Goal: Task Accomplishment & Management: Use online tool/utility

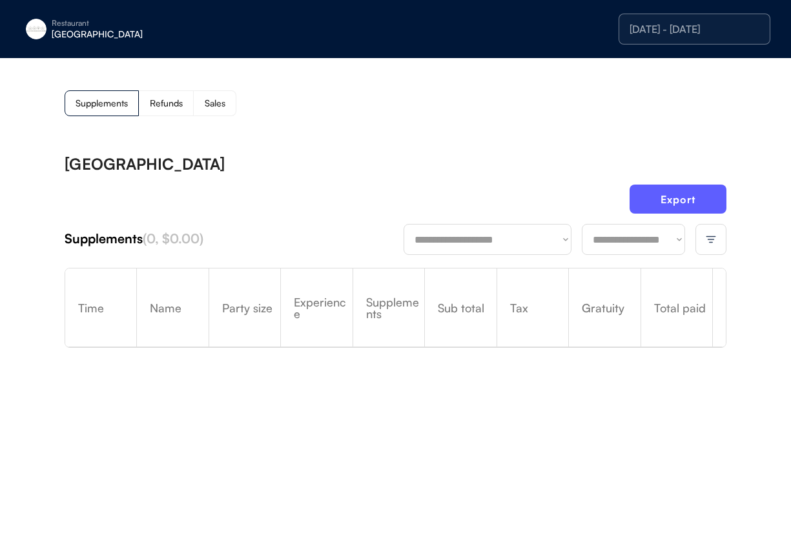
drag, startPoint x: 712, startPoint y: 246, endPoint x: 722, endPoint y: 246, distance: 9.7
click at [582, 246] on div at bounding box center [711, 239] width 31 height 31
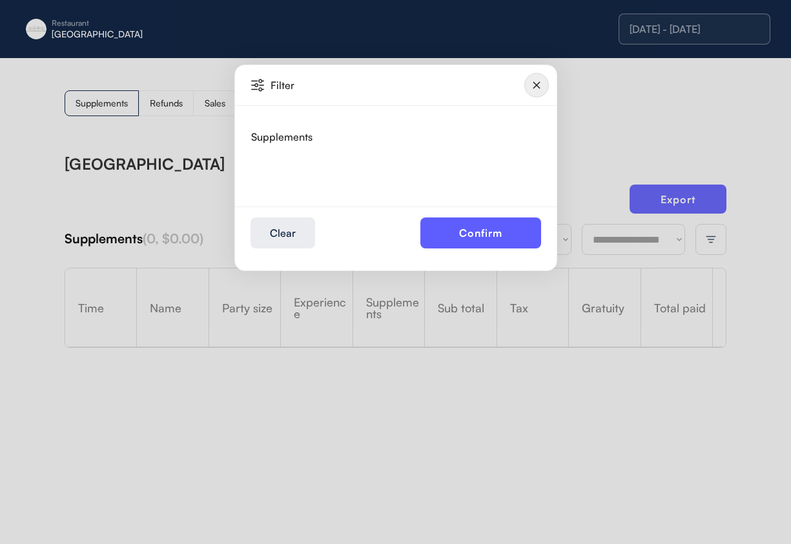
click at [539, 85] on img at bounding box center [536, 85] width 25 height 25
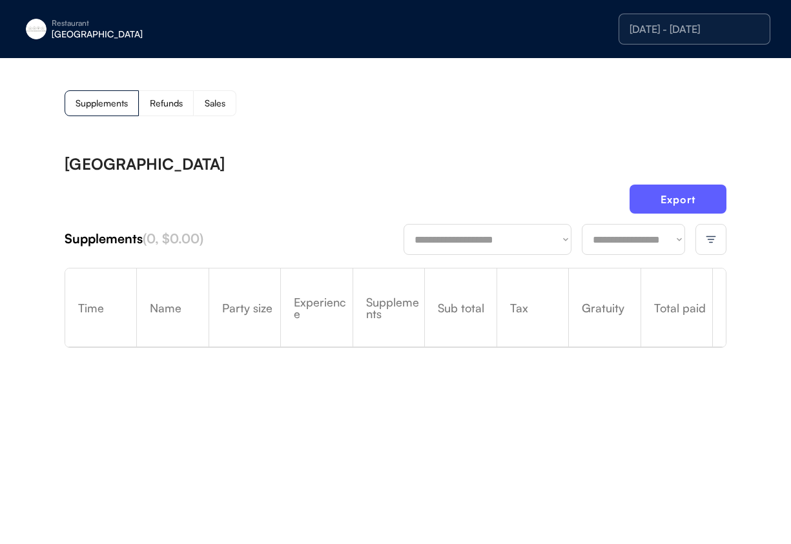
click at [582, 44] on div "[DATE] - [DATE]" at bounding box center [695, 29] width 152 height 31
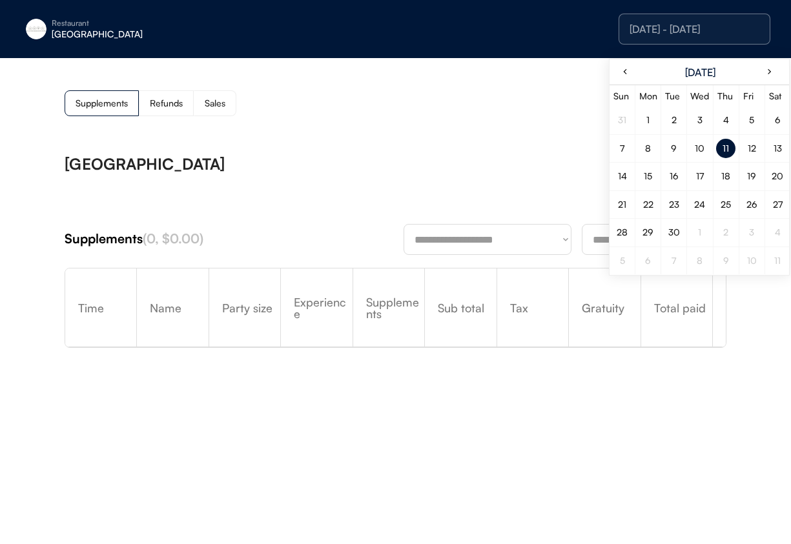
click at [414, 129] on div "**********" at bounding box center [395, 265] width 791 height 415
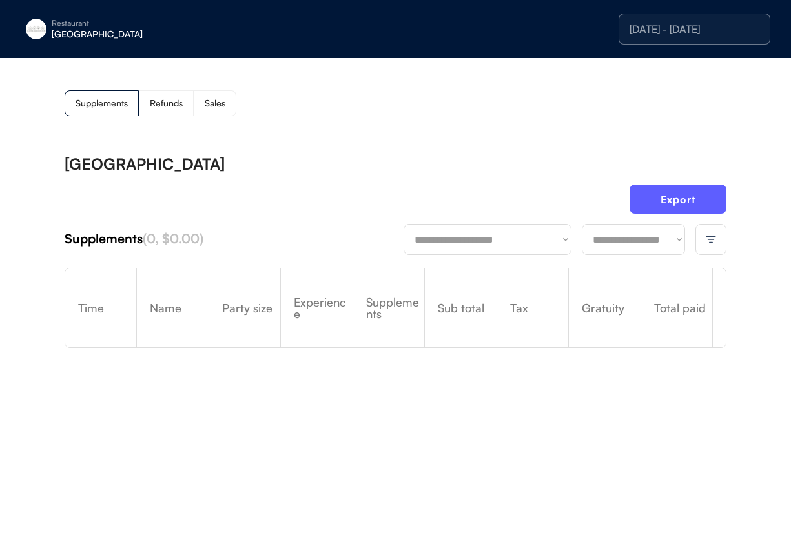
click at [582, 20] on div "[DATE] - [DATE]" at bounding box center [695, 29] width 152 height 31
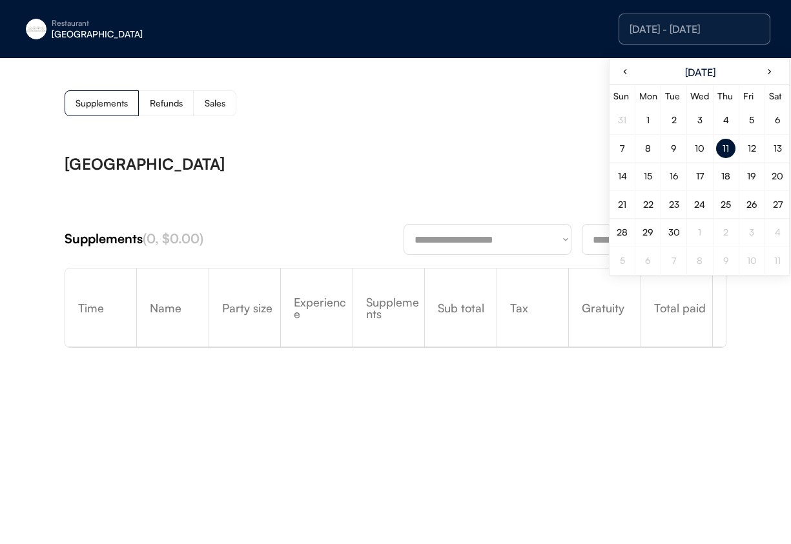
click at [468, 200] on div "Export" at bounding box center [396, 204] width 662 height 39
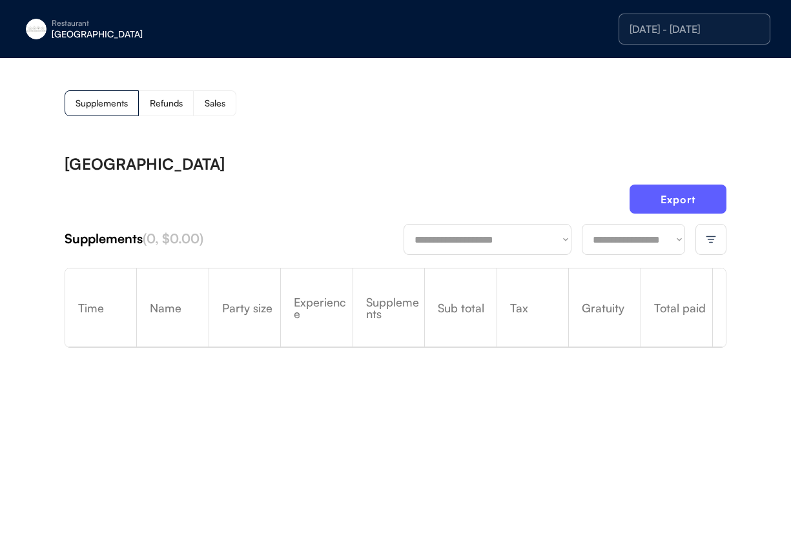
click at [476, 240] on select "**********" at bounding box center [488, 239] width 168 height 31
click at [582, 244] on div at bounding box center [711, 239] width 31 height 31
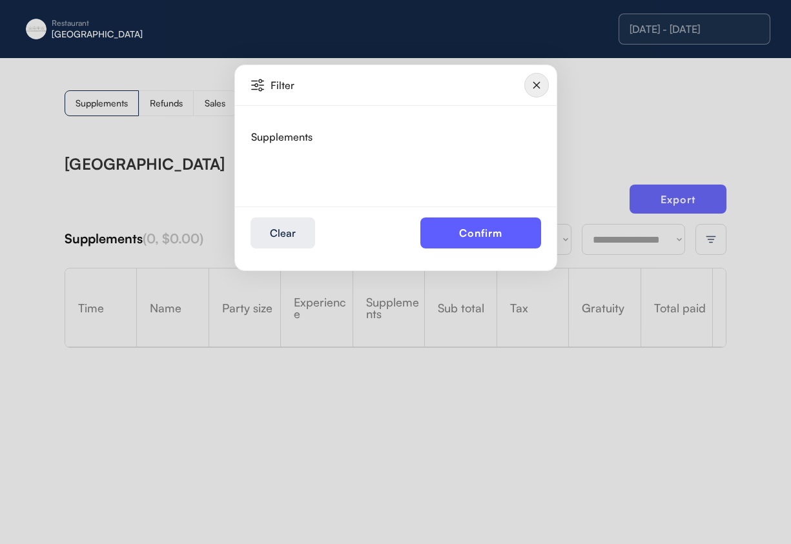
click at [293, 187] on div "Supplements" at bounding box center [395, 156] width 289 height 101
drag, startPoint x: 282, startPoint y: 81, endPoint x: 274, endPoint y: 83, distance: 8.0
click at [282, 81] on div "Filter" at bounding box center [319, 85] width 96 height 10
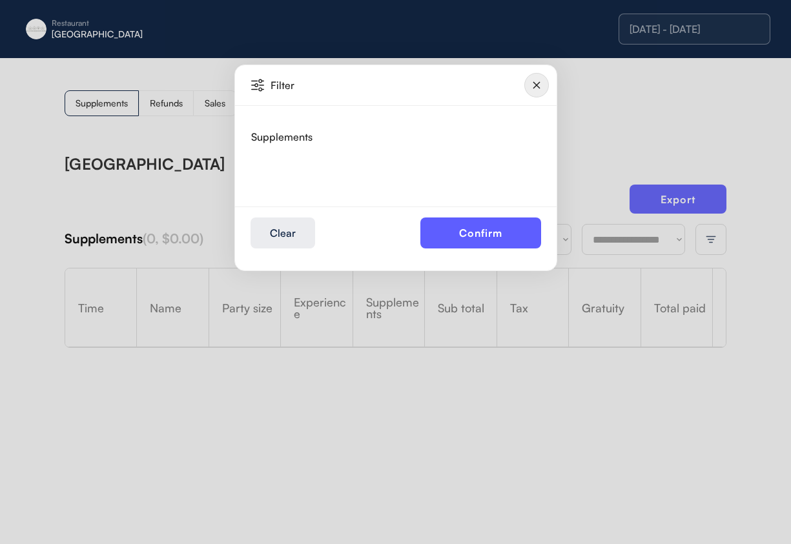
click at [253, 86] on img at bounding box center [257, 85] width 13 height 13
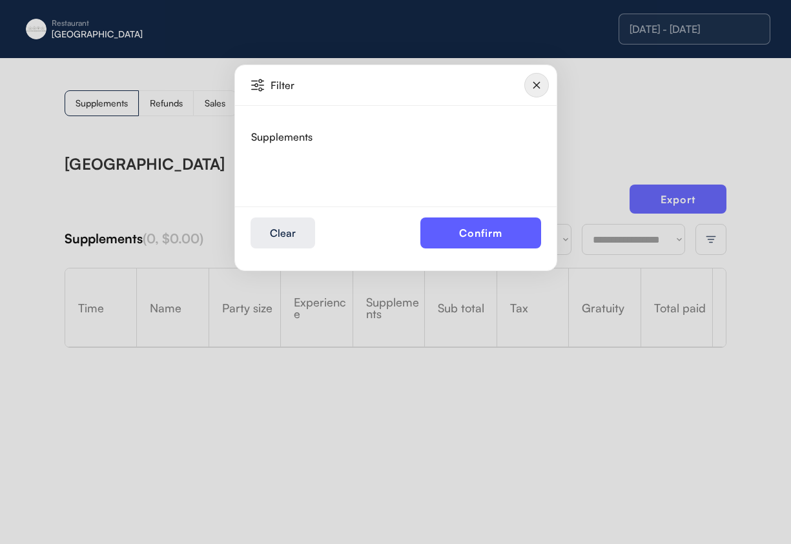
click at [253, 86] on img at bounding box center [257, 85] width 13 height 13
click at [253, 87] on img at bounding box center [257, 85] width 13 height 13
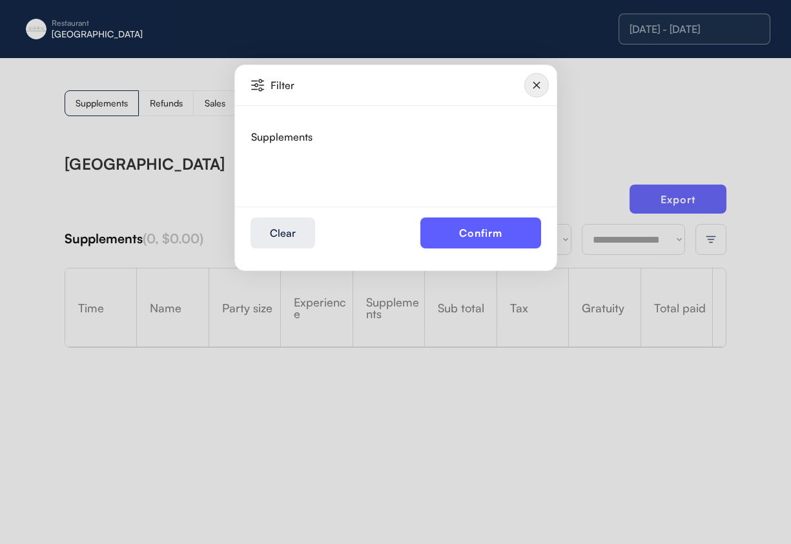
click at [543, 82] on img at bounding box center [536, 85] width 25 height 25
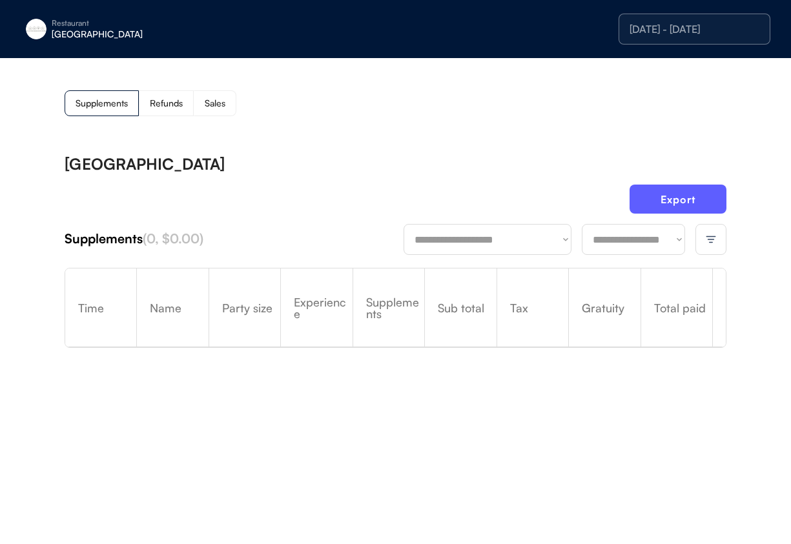
click at [639, 29] on div "9/11/25 - 9/11/25" at bounding box center [695, 29] width 130 height 10
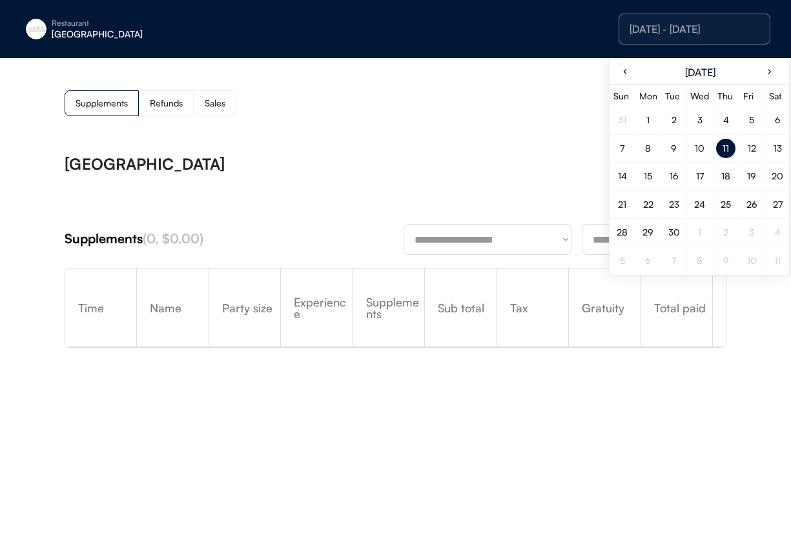
click at [745, 158] on div at bounding box center [746, 148] width 15 height 21
click at [745, 156] on div "12" at bounding box center [751, 148] width 19 height 19
click at [431, 152] on div "**********" at bounding box center [396, 308] width 662 height 330
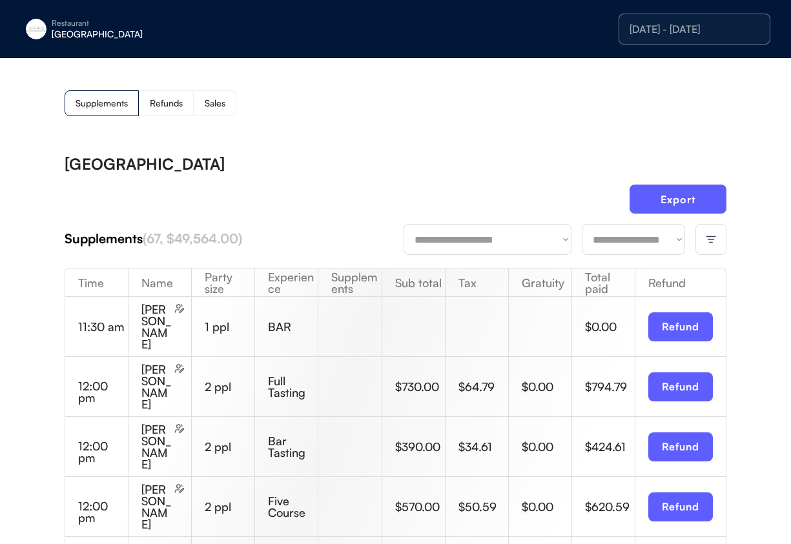
click at [701, 234] on div at bounding box center [711, 239] width 31 height 31
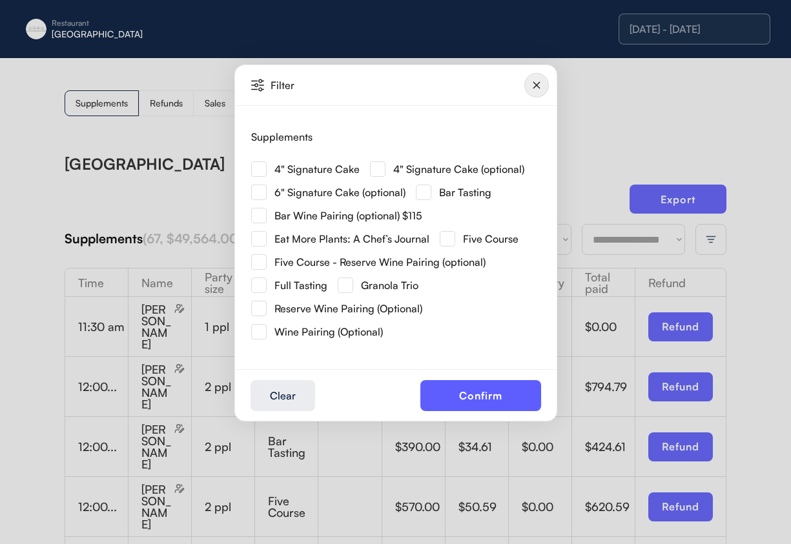
click at [544, 85] on img at bounding box center [536, 85] width 25 height 25
